Goal: Task Accomplishment & Management: Manage account settings

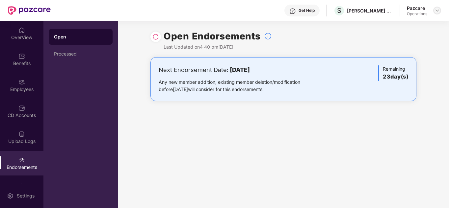
click at [438, 11] on img at bounding box center [436, 10] width 5 height 5
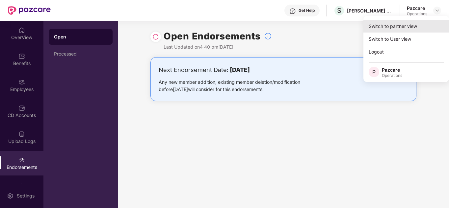
click at [414, 24] on div "Switch to partner view" at bounding box center [406, 26] width 86 height 13
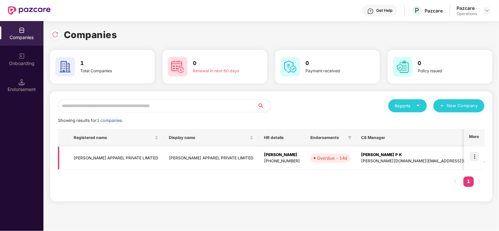
click at [103, 155] on td "[PERSON_NAME] APPAREL PRIVATE LIMITED" at bounding box center [115, 158] width 95 height 23
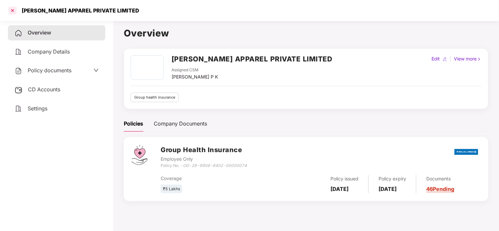
click at [12, 9] on div at bounding box center [12, 10] width 11 height 11
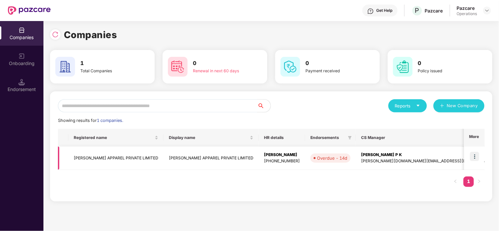
click at [448, 159] on img at bounding box center [474, 156] width 9 height 9
click at [118, 156] on td "[PERSON_NAME] APPAREL PRIVATE LIMITED" at bounding box center [115, 158] width 95 height 23
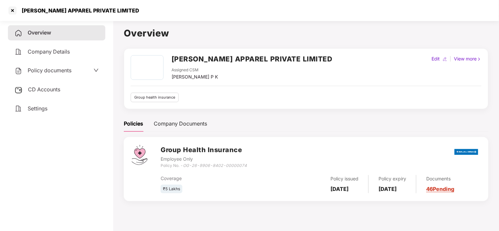
click at [42, 89] on span "CD Accounts" at bounding box center [44, 89] width 32 height 7
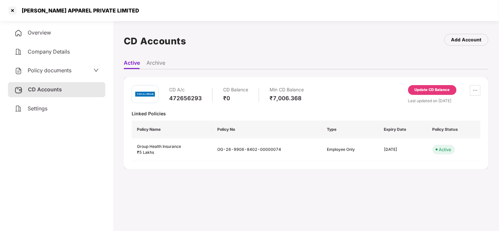
click at [230, 98] on div "₹0" at bounding box center [235, 98] width 25 height 7
click at [430, 91] on div "Update CD Balance" at bounding box center [431, 90] width 35 height 6
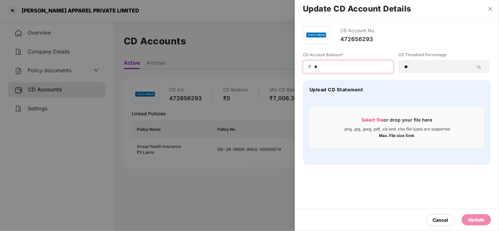
click at [344, 68] on input "*" at bounding box center [350, 66] width 74 height 7
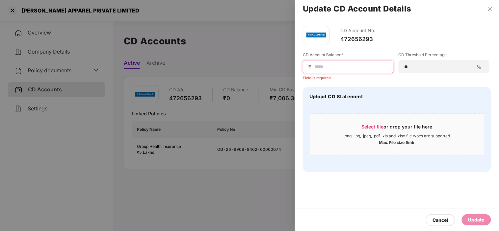
paste input "***"
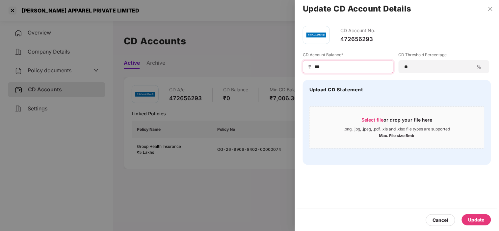
type input "***"
click at [448, 208] on div "Update" at bounding box center [476, 219] width 16 height 7
